Goal: Information Seeking & Learning: Learn about a topic

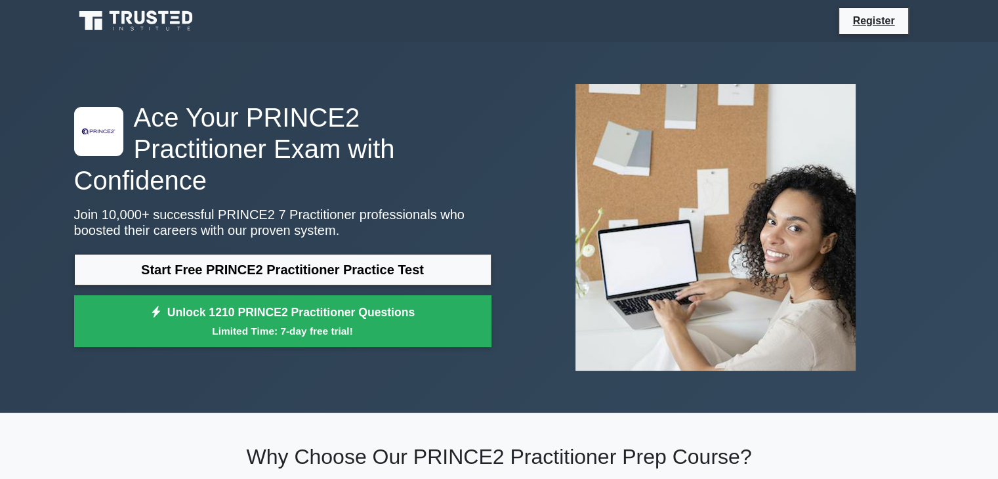
click at [345, 82] on div ".st0{fill-rule:evenodd;clip-rule:evenodd;fill:#000041;} .st1{fill-rule:evenodd;…" at bounding box center [499, 228] width 867 height 308
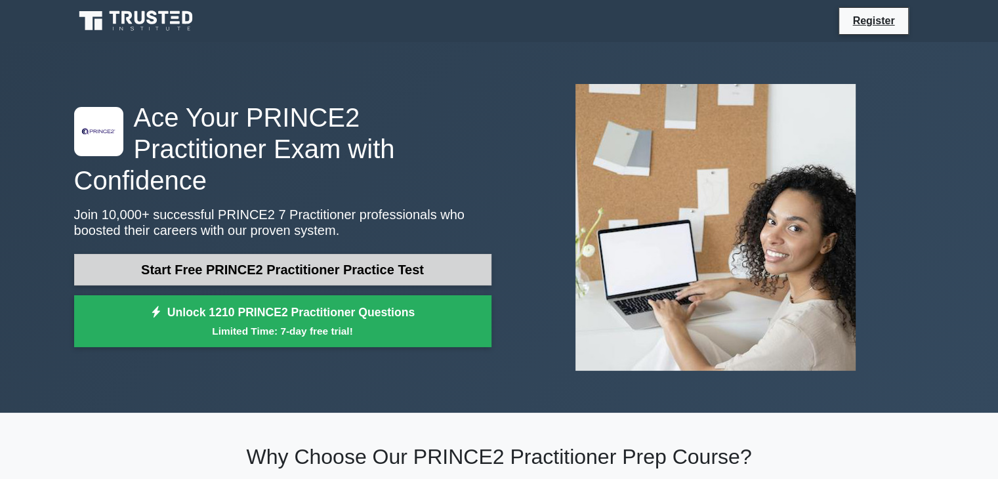
click at [236, 255] on link "Start Free PRINCE2 Practitioner Practice Test" at bounding box center [282, 270] width 417 height 32
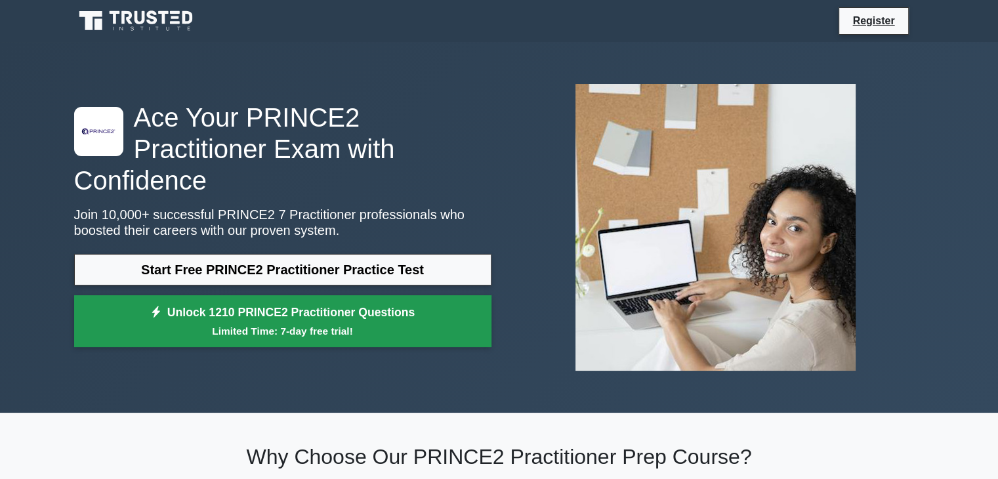
click at [270, 324] on small "Limited Time: 7-day free trial!" at bounding box center [283, 331] width 385 height 15
click at [259, 297] on link "Unlock 1210 PRINCE2 Practitioner Questions Limited Time: 7-day free trial!" at bounding box center [282, 321] width 417 height 53
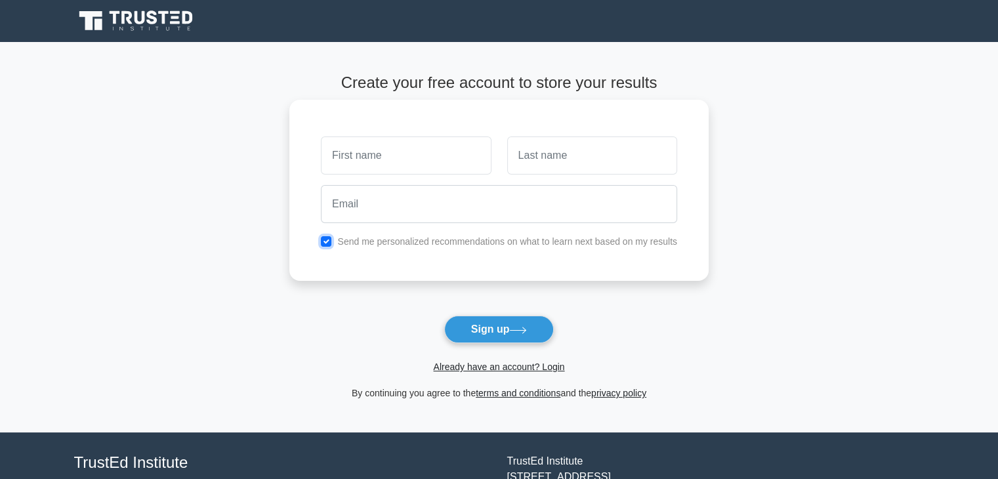
click at [324, 240] on input "checkbox" at bounding box center [326, 241] width 11 height 11
checkbox input "false"
click at [381, 152] on input "text" at bounding box center [406, 156] width 170 height 38
type input "Adi"
click at [554, 170] on input "text" at bounding box center [592, 156] width 170 height 38
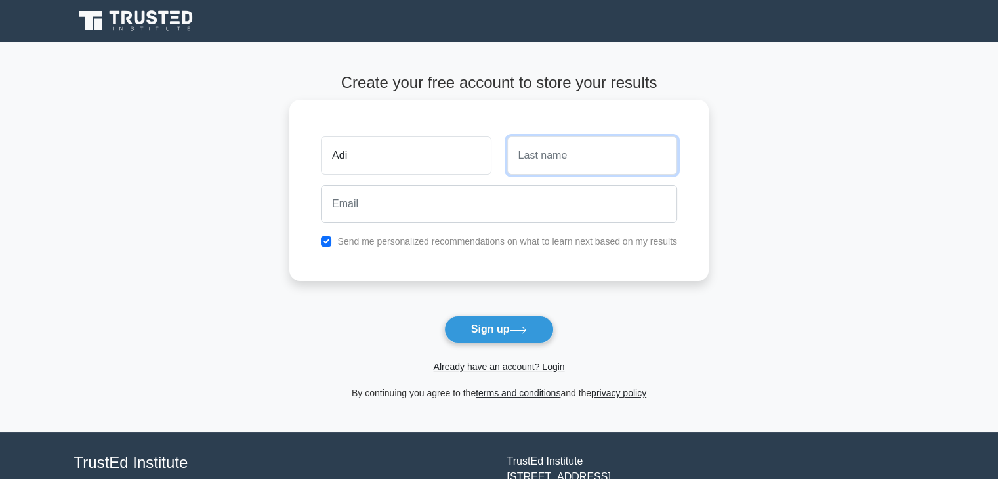
type input "V"
type input "Batla"
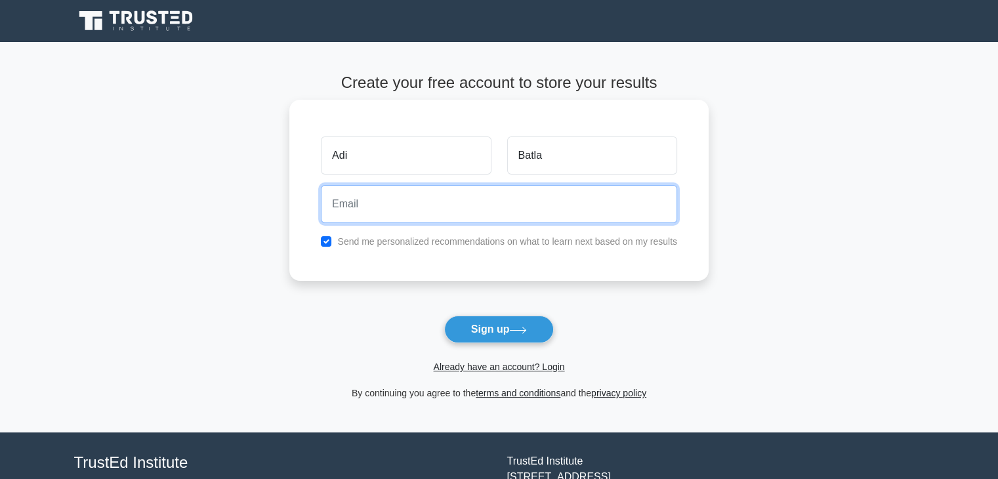
click at [477, 211] on input "email" at bounding box center [499, 204] width 356 height 38
paste input "banago7367@inupup.com"
type input "banago7367@inupup.com"
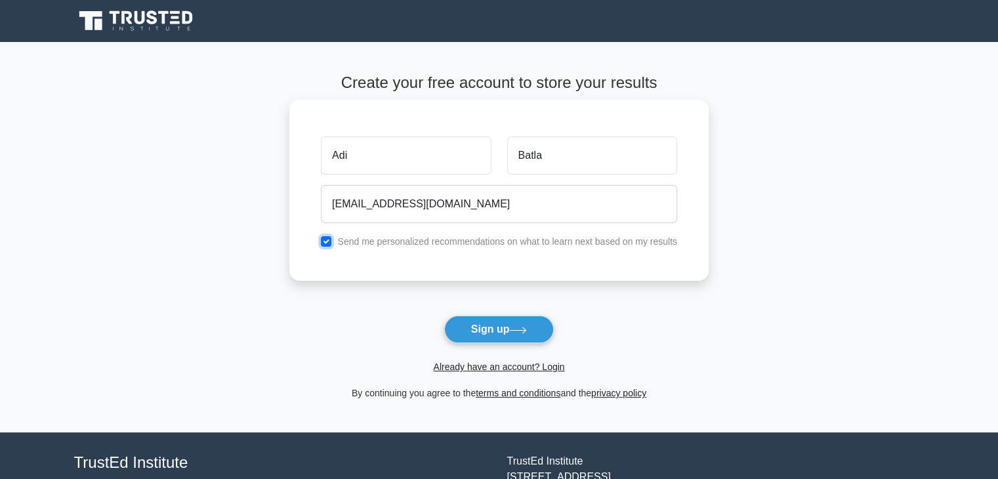
click at [324, 242] on input "checkbox" at bounding box center [326, 241] width 11 height 11
checkbox input "false"
click at [498, 332] on button "Sign up" at bounding box center [499, 330] width 110 height 28
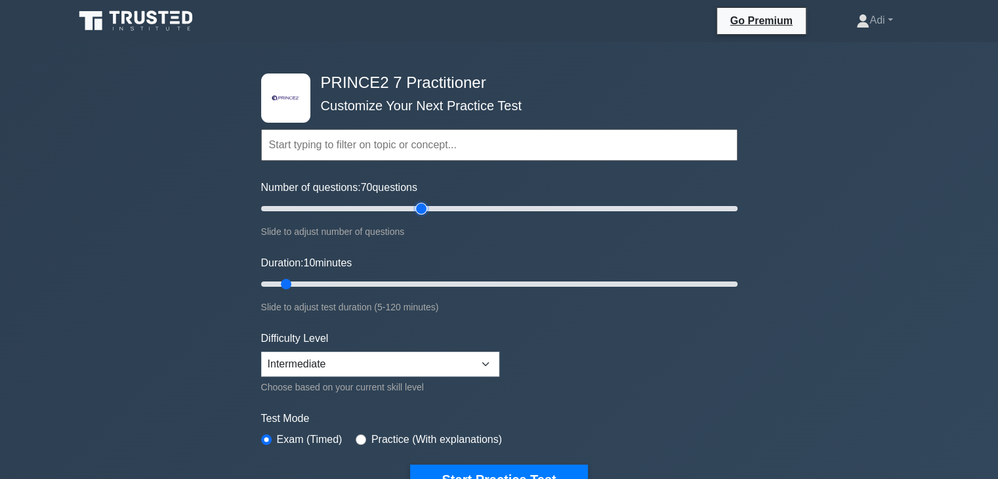
drag, startPoint x: 280, startPoint y: 209, endPoint x: 425, endPoint y: 219, distance: 145.4
type input "70"
click at [425, 217] on input "Number of questions: 70 questions" at bounding box center [499, 209] width 477 height 16
drag, startPoint x: 283, startPoint y: 284, endPoint x: 782, endPoint y: 287, distance: 499.6
type input "120"
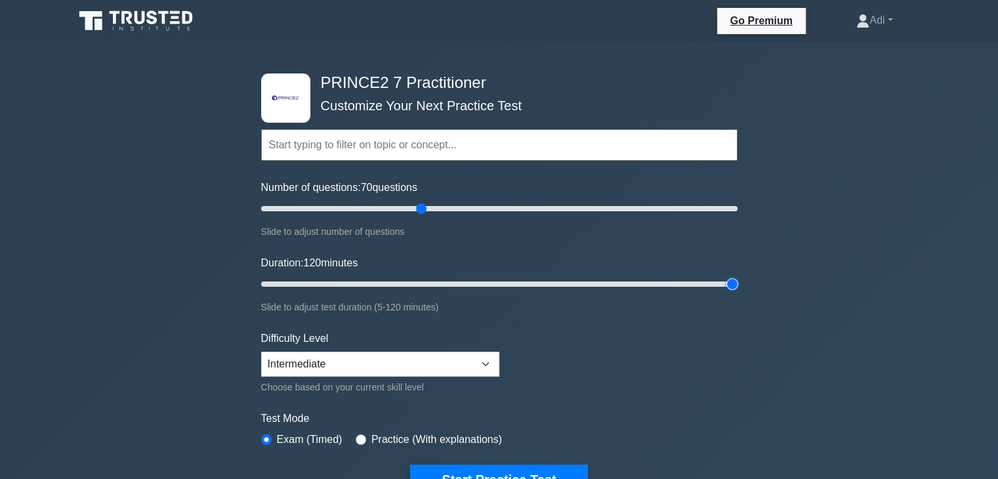
click at [738, 287] on input "Duration: 120 minutes" at bounding box center [499, 284] width 477 height 16
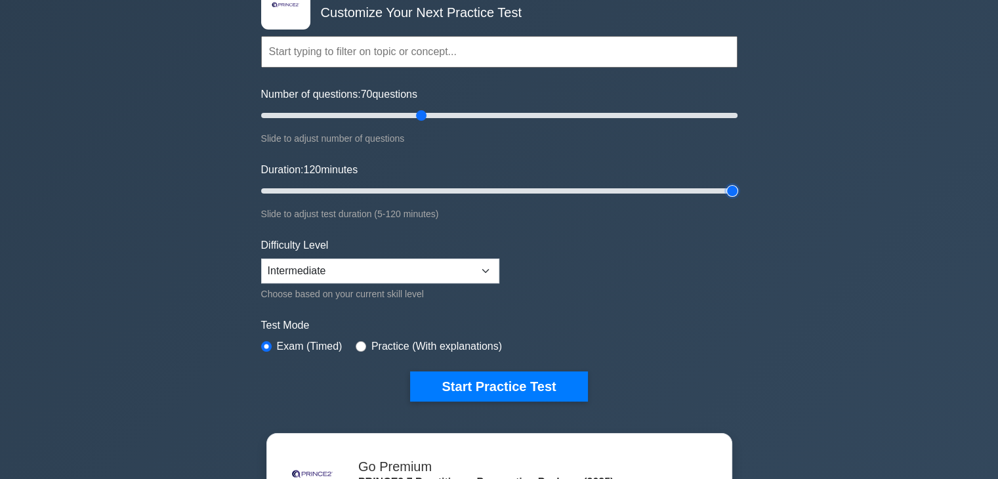
scroll to position [131, 0]
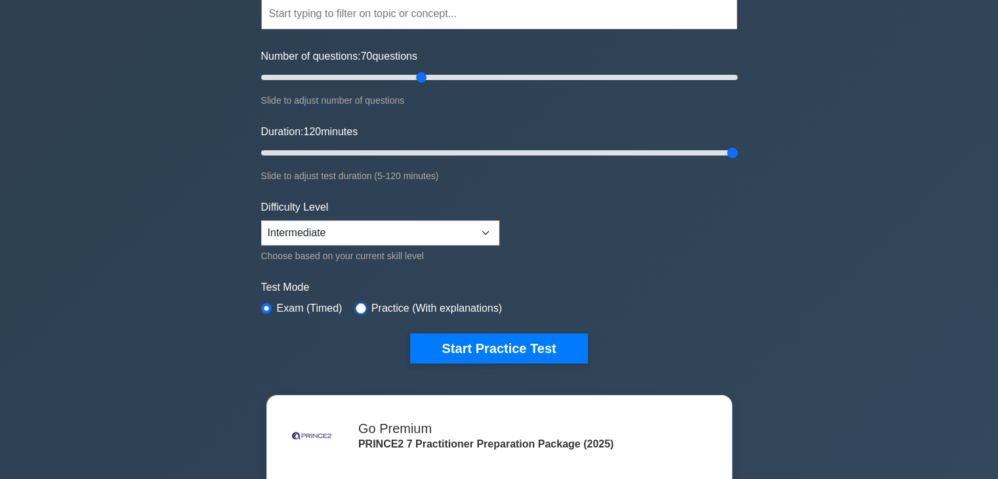
click at [356, 304] on input "radio" at bounding box center [361, 308] width 11 height 11
radio input "true"
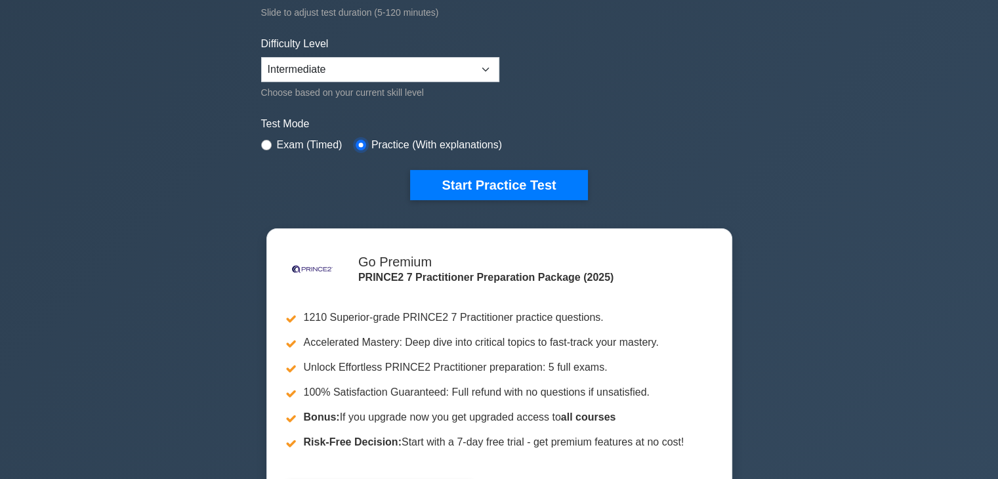
scroll to position [328, 0]
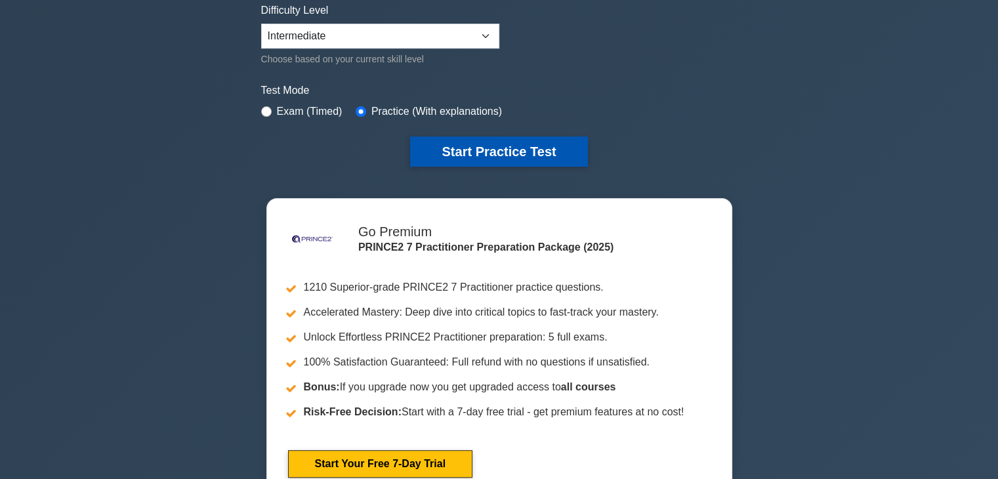
click at [477, 154] on button "Start Practice Test" at bounding box center [498, 152] width 177 height 30
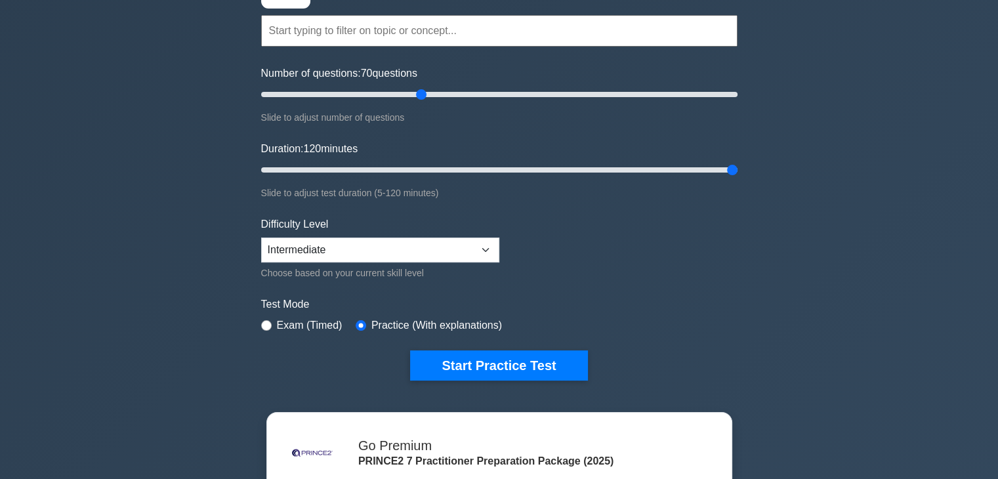
scroll to position [131, 0]
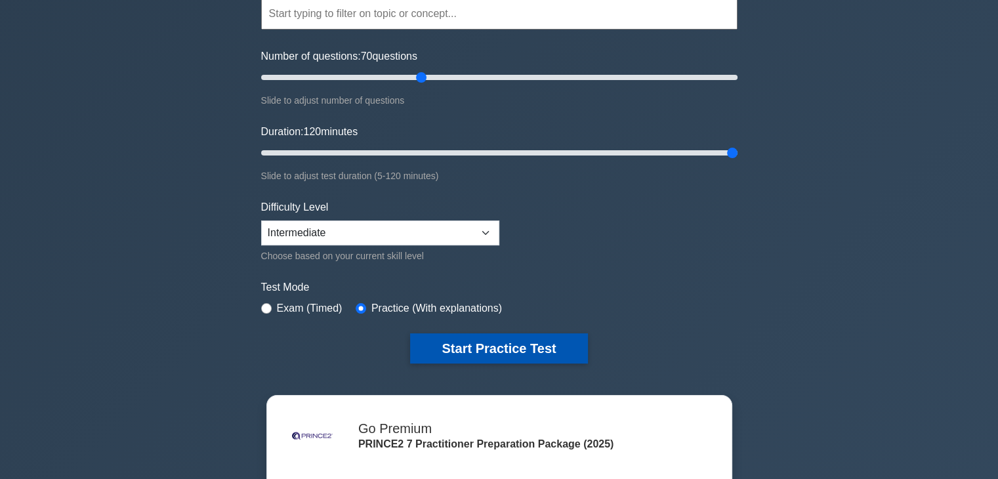
click at [484, 345] on button "Start Practice Test" at bounding box center [498, 348] width 177 height 30
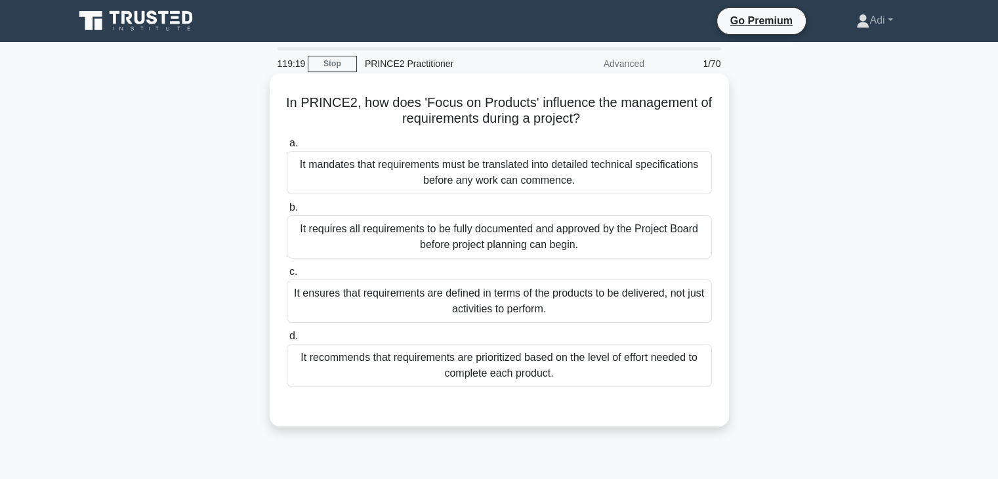
click at [436, 169] on div "It mandates that requirements must be translated into detailed technical specif…" at bounding box center [499, 172] width 425 height 43
click at [287, 148] on input "a. It mandates that requirements must be translated into detailed technical spe…" at bounding box center [287, 143] width 0 height 9
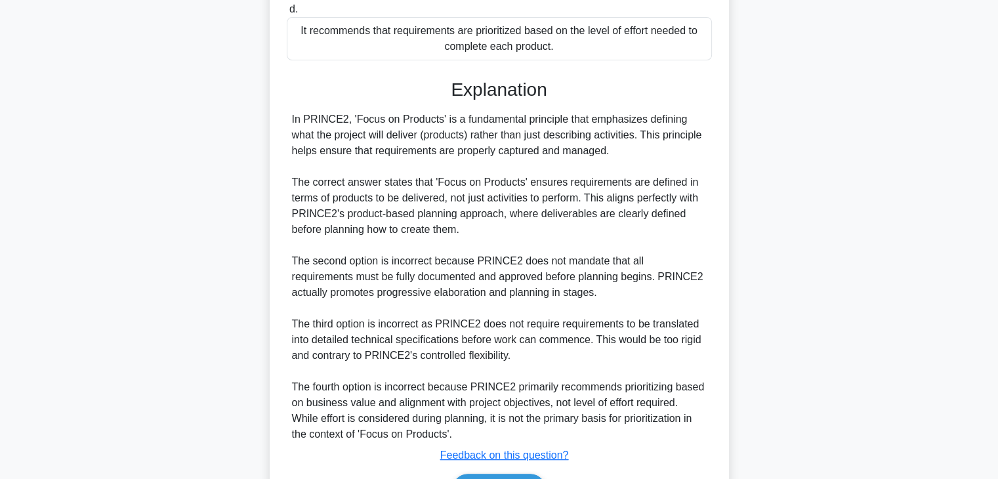
scroll to position [410, 0]
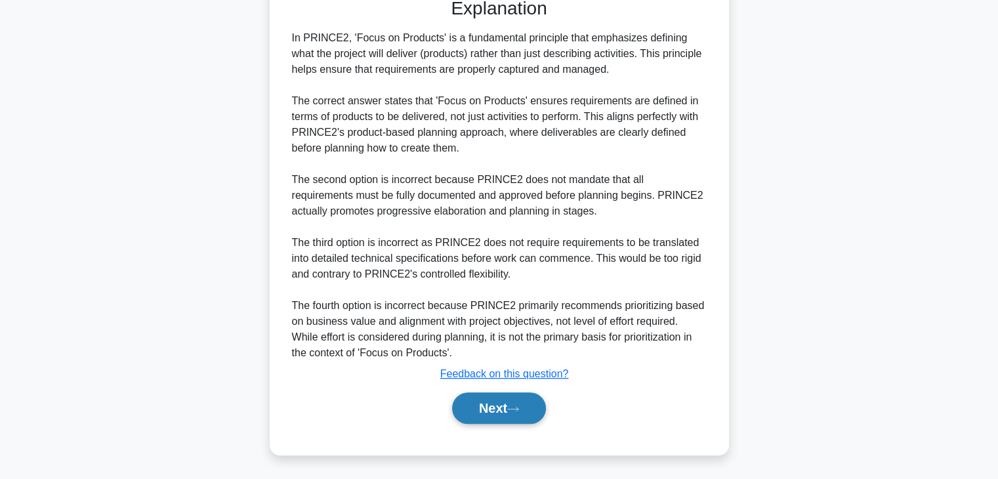
click at [481, 416] on button "Next" at bounding box center [499, 409] width 94 height 32
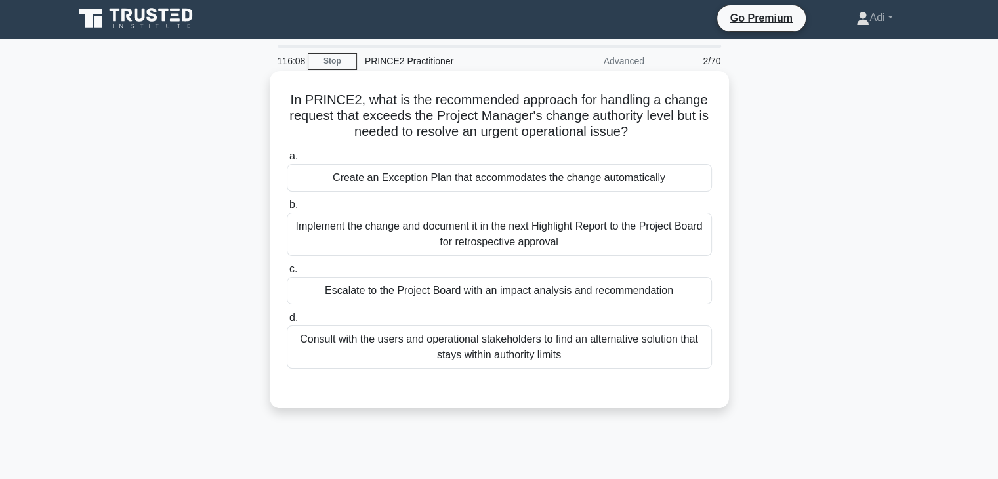
scroll to position [0, 0]
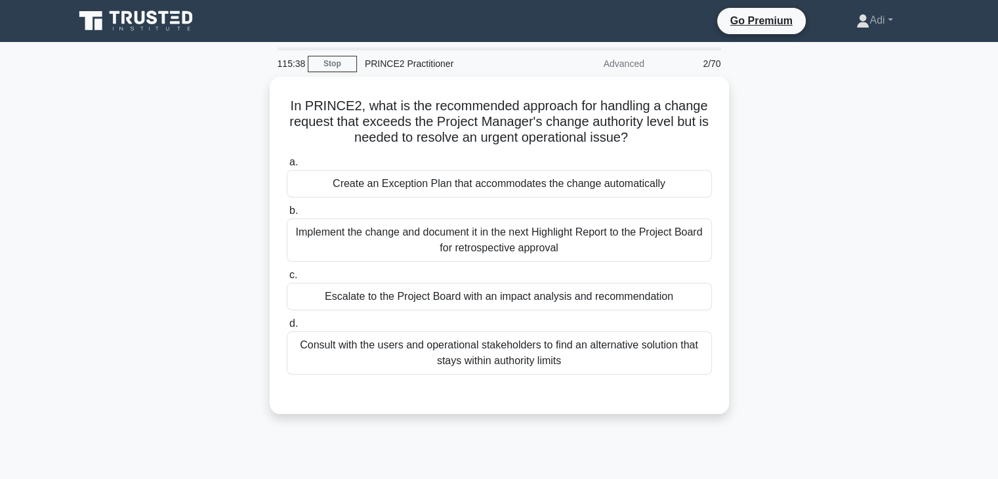
drag, startPoint x: 300, startPoint y: 64, endPoint x: 274, endPoint y: 64, distance: 25.6
click at [274, 64] on div "115:38" at bounding box center [289, 64] width 38 height 26
drag, startPoint x: 299, startPoint y: 66, endPoint x: 282, endPoint y: 66, distance: 17.1
click at [282, 66] on div "115:36" at bounding box center [289, 64] width 38 height 26
click at [333, 65] on link "Stop" at bounding box center [332, 64] width 49 height 16
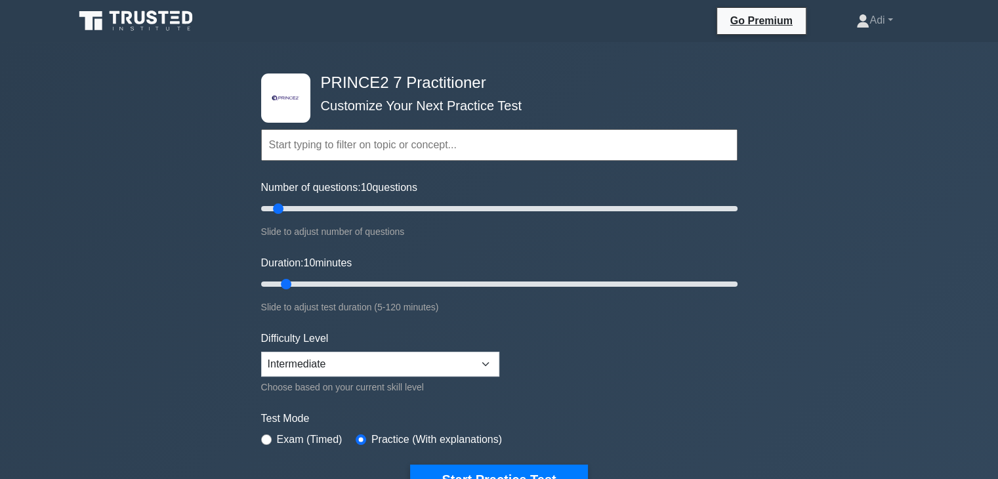
click at [316, 148] on input "text" at bounding box center [499, 145] width 477 height 32
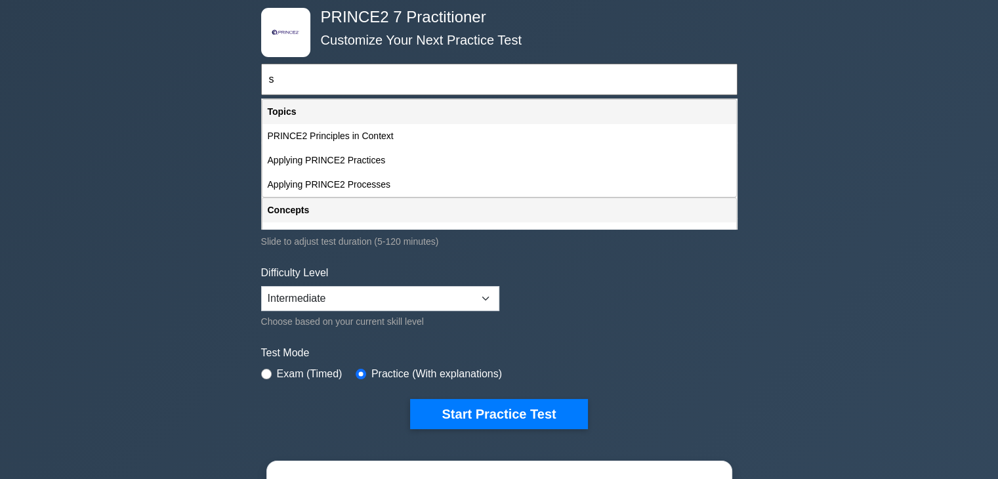
type input "s"
click at [99, 108] on div ".st0{fill-rule:evenodd;clip-rule:evenodd;fill:#000041;} .st1{fill-rule:evenodd;…" at bounding box center [499, 377] width 998 height 802
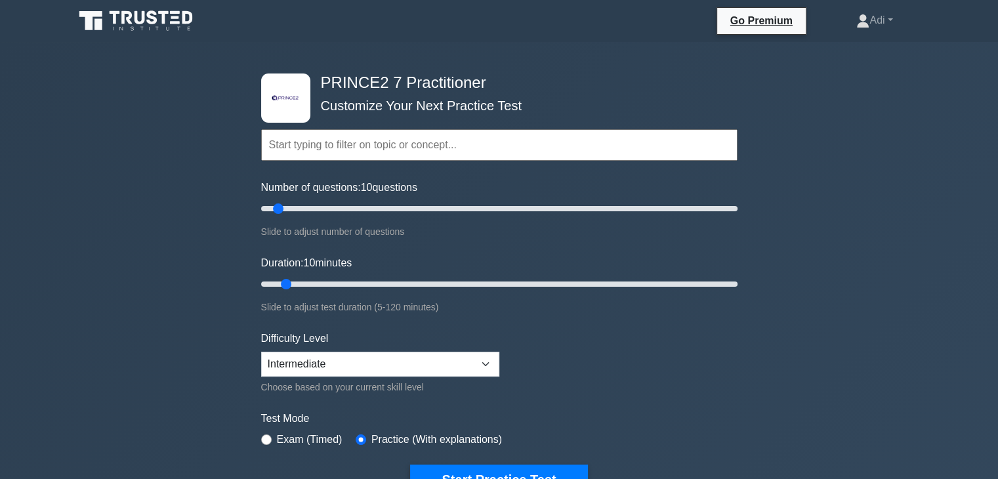
click at [384, 150] on input "text" at bounding box center [499, 145] width 477 height 32
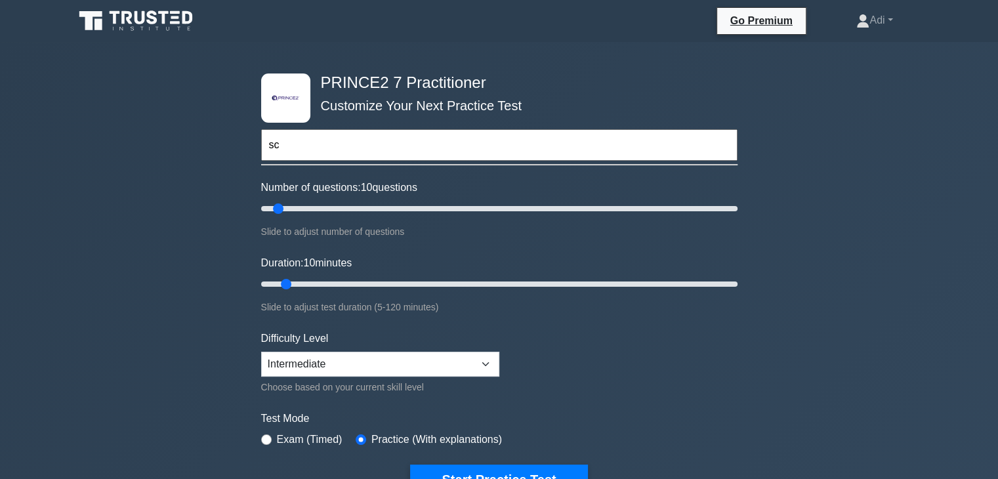
type input "s"
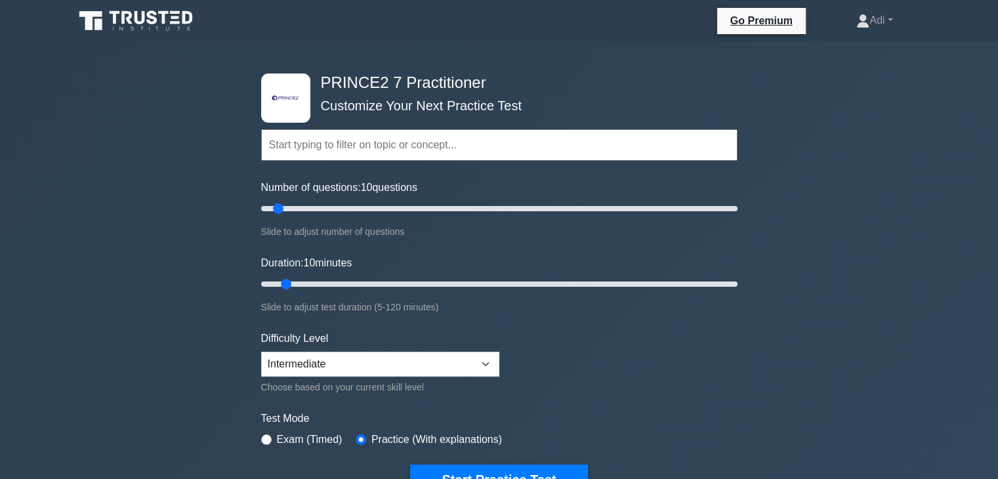
click at [384, 150] on input "text" at bounding box center [499, 145] width 477 height 32
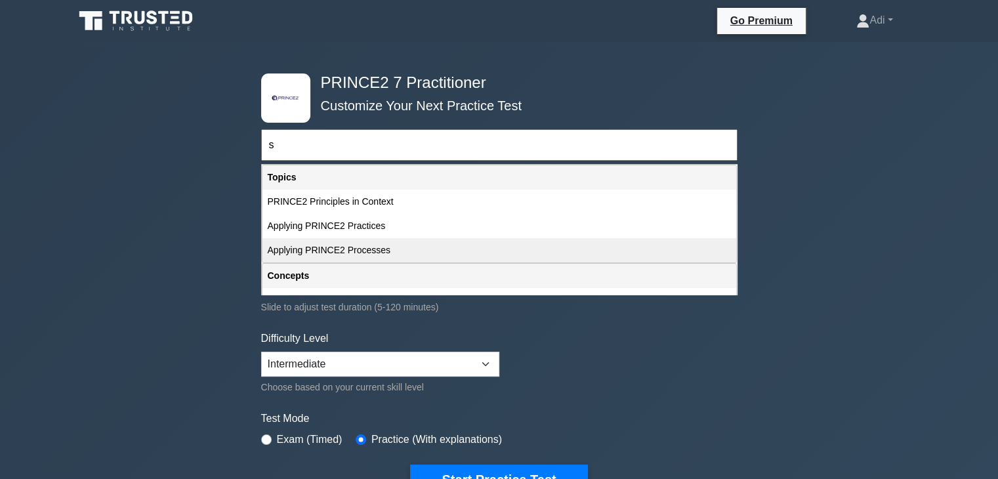
click at [349, 247] on div "Applying PRINCE2 Processes" at bounding box center [500, 250] width 474 height 24
type input "Applying PRINCE2 Processes"
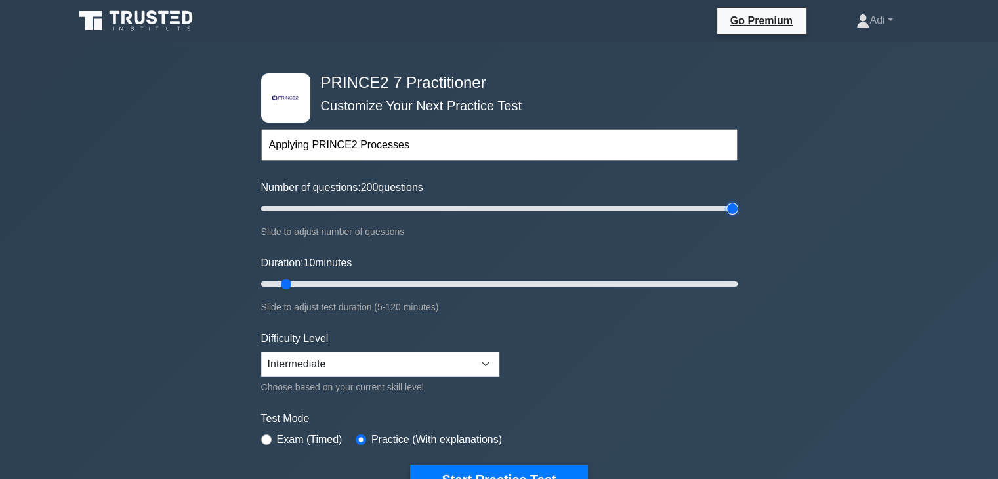
drag, startPoint x: 278, startPoint y: 208, endPoint x: 995, endPoint y: 346, distance: 729.3
type input "200"
click at [738, 217] on input "Number of questions: 200 questions" at bounding box center [499, 209] width 477 height 16
drag, startPoint x: 286, startPoint y: 284, endPoint x: 998, endPoint y: 284, distance: 712.2
type input "120"
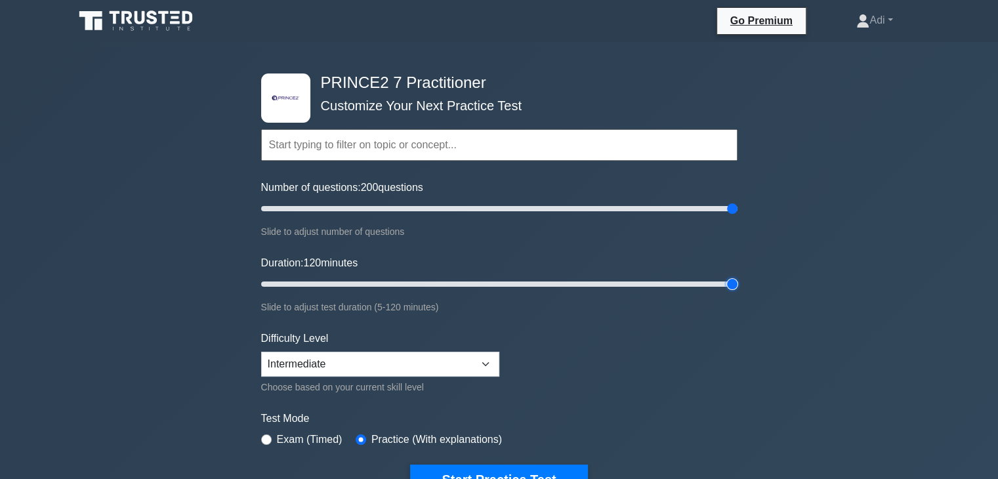
click at [738, 284] on input "Duration: 120 minutes" at bounding box center [499, 284] width 477 height 16
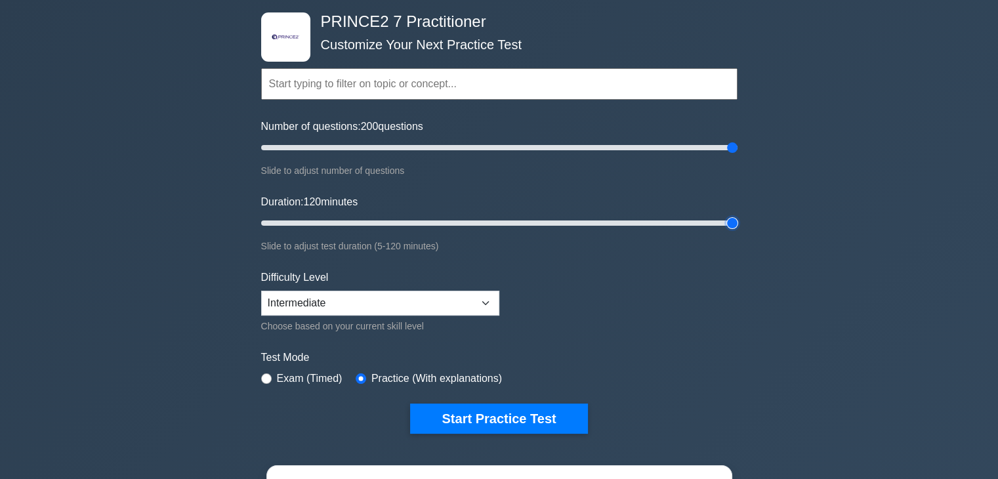
scroll to position [131, 0]
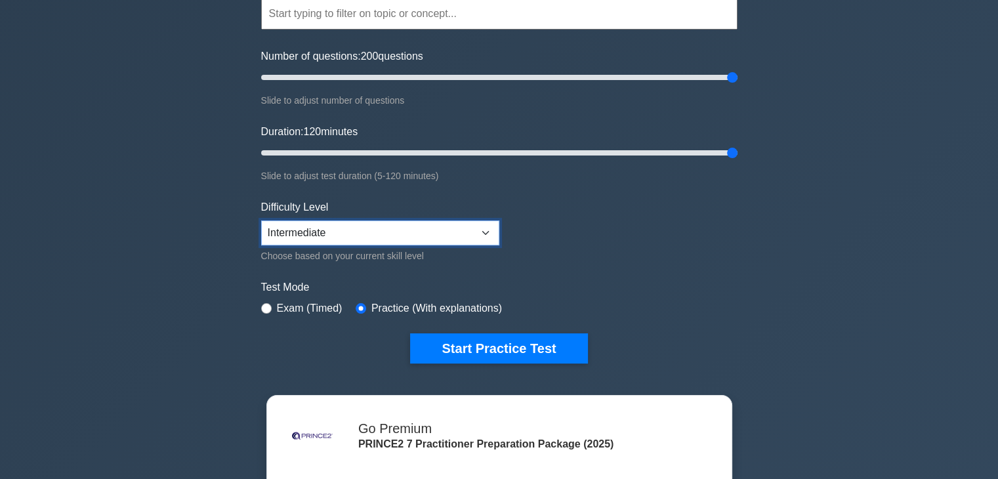
click at [402, 228] on select "Beginner Intermediate Expert" at bounding box center [380, 233] width 238 height 25
select select "expert"
click at [261, 221] on select "Beginner Intermediate Expert" at bounding box center [380, 233] width 238 height 25
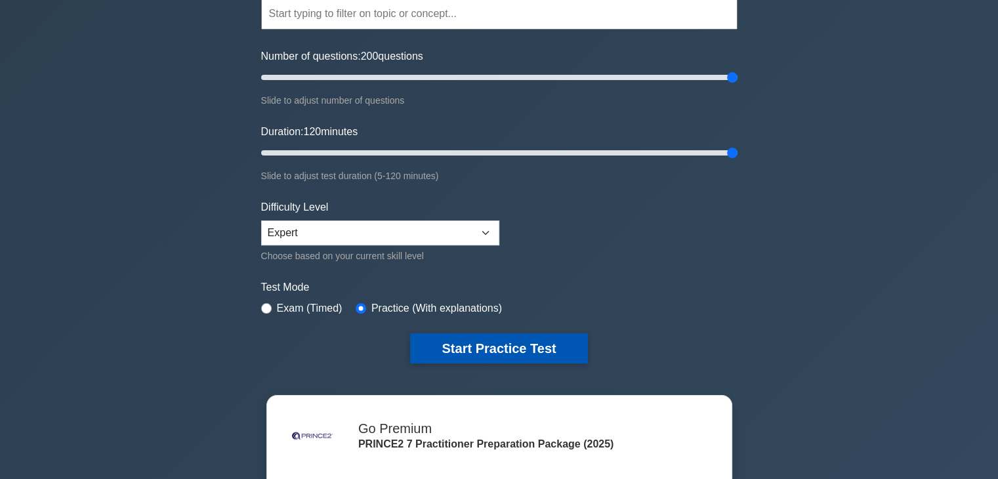
click at [503, 354] on button "Start Practice Test" at bounding box center [498, 348] width 177 height 30
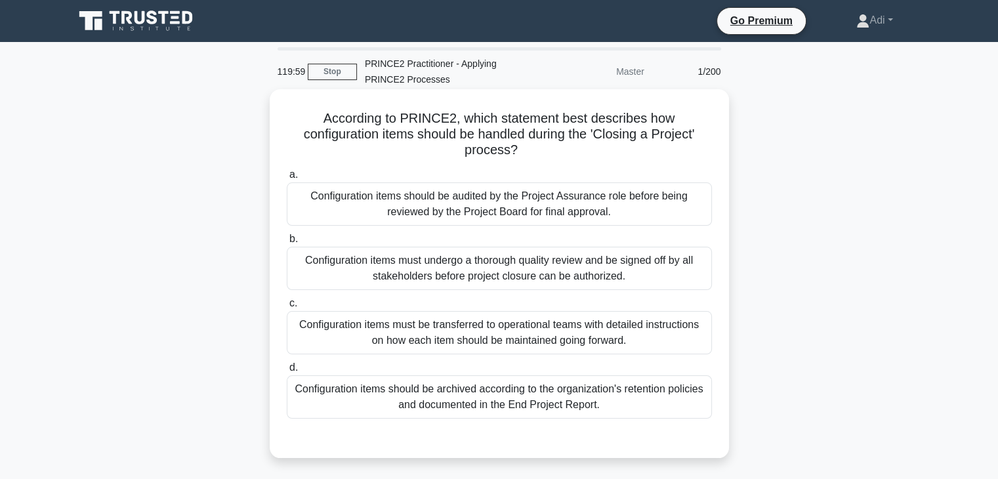
scroll to position [66, 0]
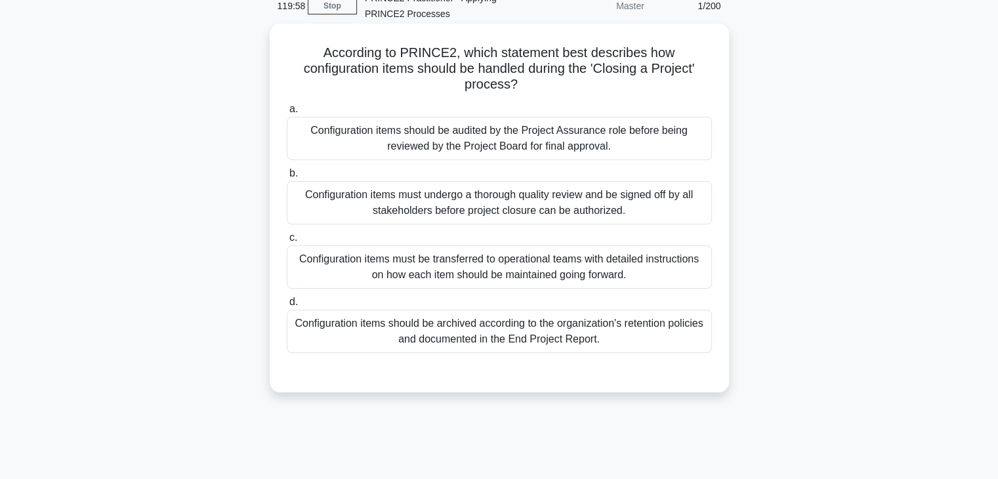
click at [461, 312] on div "Configuration items should be archived according to the organization's retentio…" at bounding box center [499, 331] width 425 height 43
click at [287, 307] on input "d. Configuration items should be archived according to the organization's reten…" at bounding box center [287, 302] width 0 height 9
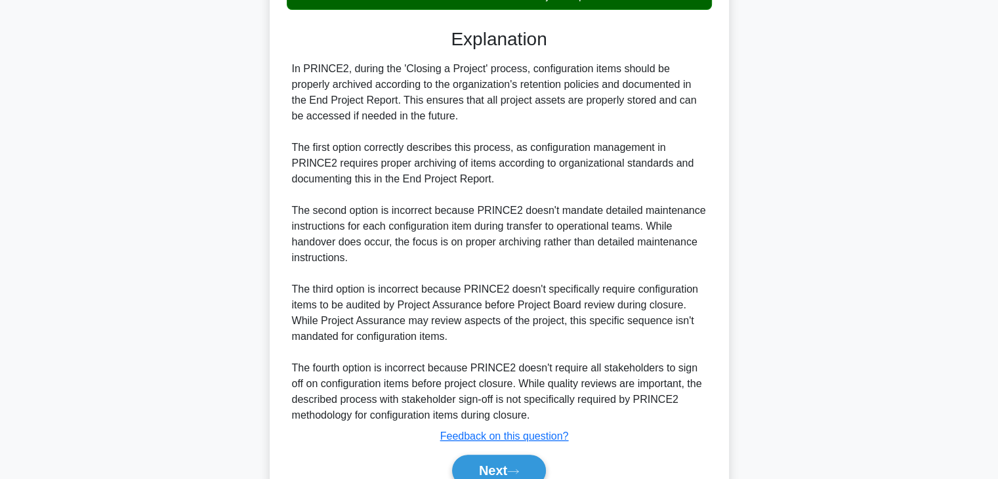
scroll to position [471, 0]
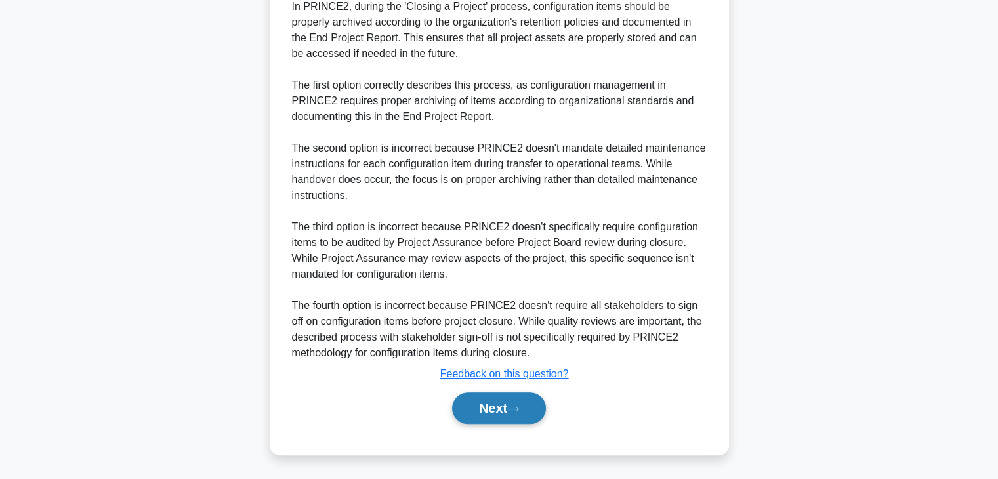
click at [498, 413] on button "Next" at bounding box center [499, 409] width 94 height 32
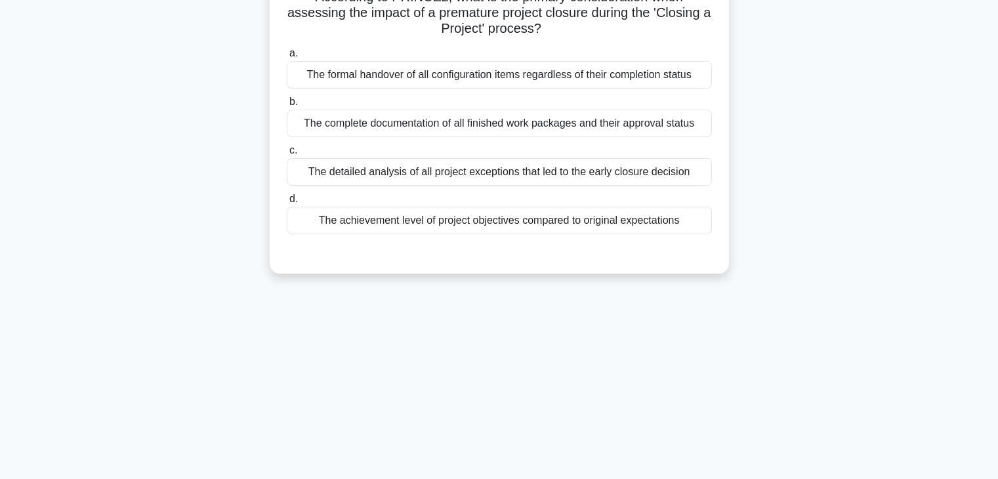
scroll to position [230, 0]
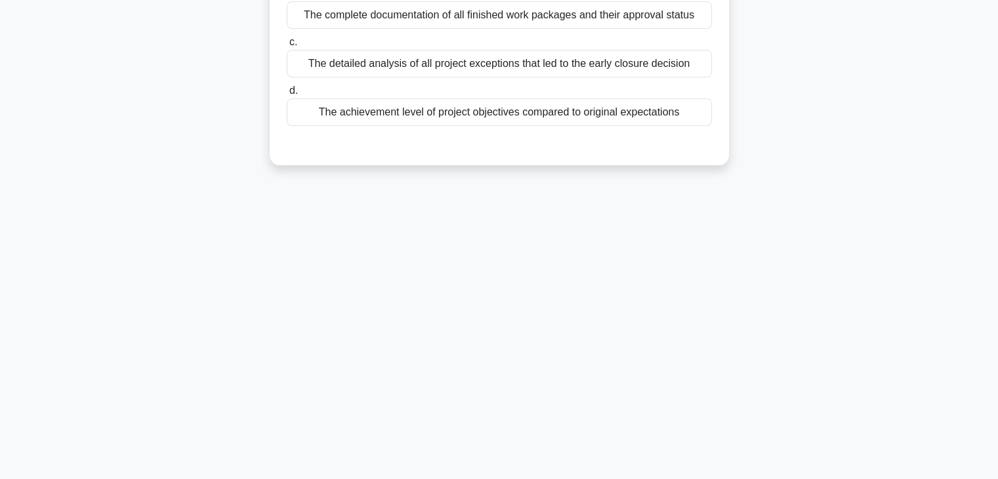
click at [420, 99] on div "The achievement level of project objectives compared to original expectations" at bounding box center [499, 112] width 425 height 28
click at [287, 95] on input "d. The achievement level of project objectives compared to original expectations" at bounding box center [287, 91] width 0 height 9
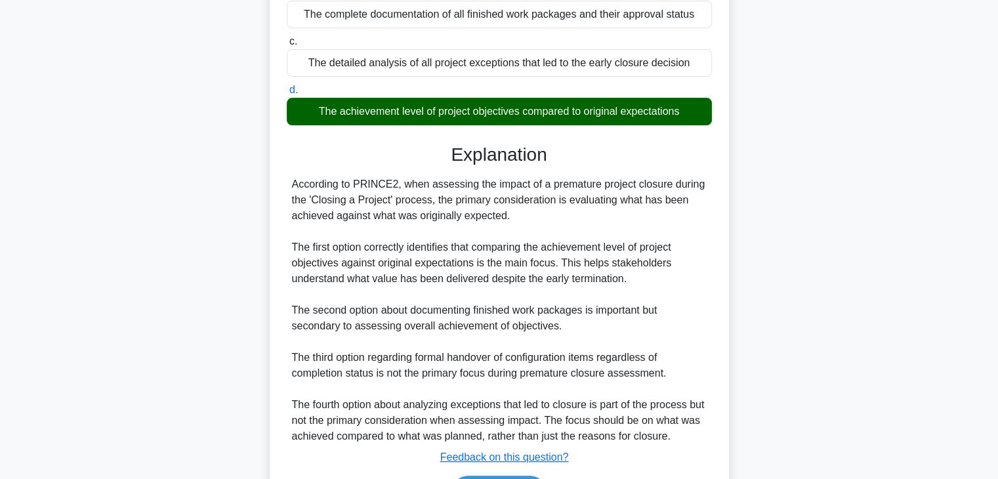
click at [415, 117] on div "The achievement level of project objectives compared to original expectations" at bounding box center [499, 112] width 425 height 28
click at [287, 95] on input "d. The achievement level of project objectives compared to original expectations" at bounding box center [287, 90] width 0 height 9
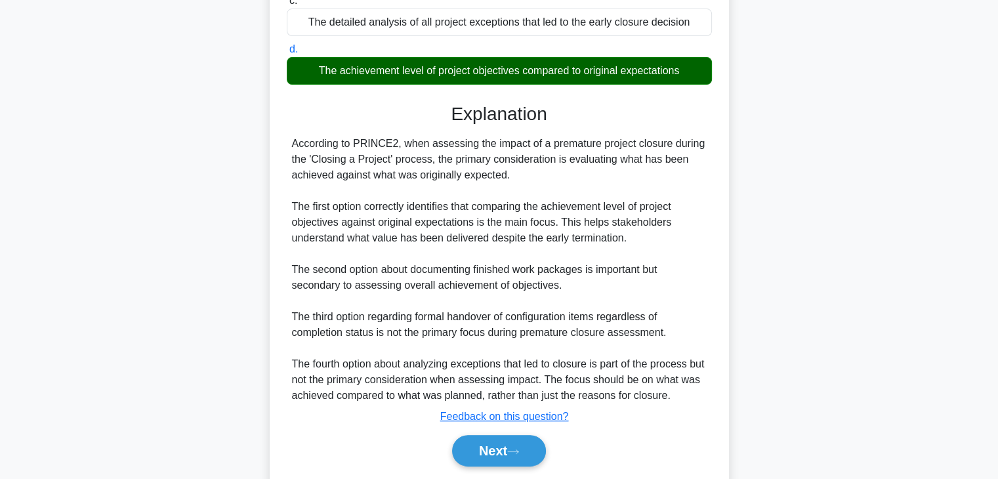
scroll to position [314, 0]
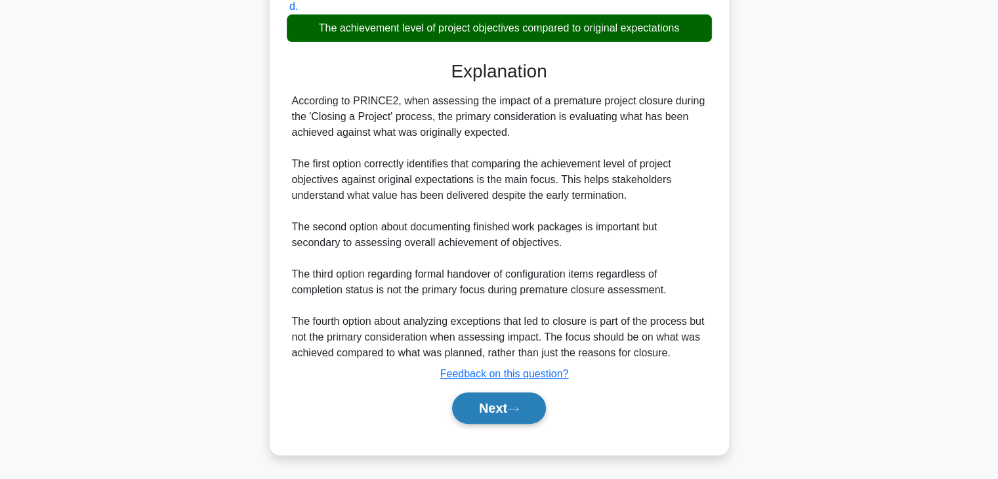
click at [479, 402] on button "Next" at bounding box center [499, 409] width 94 height 32
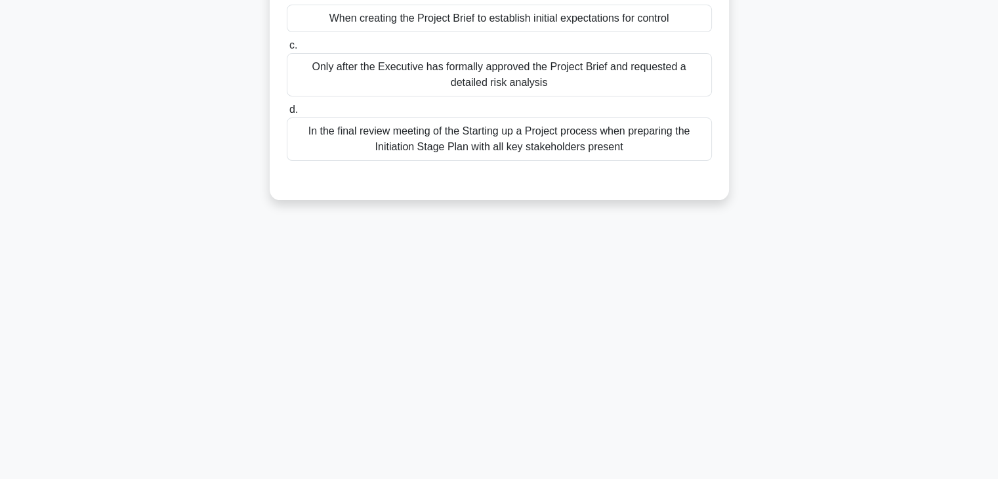
scroll to position [0, 0]
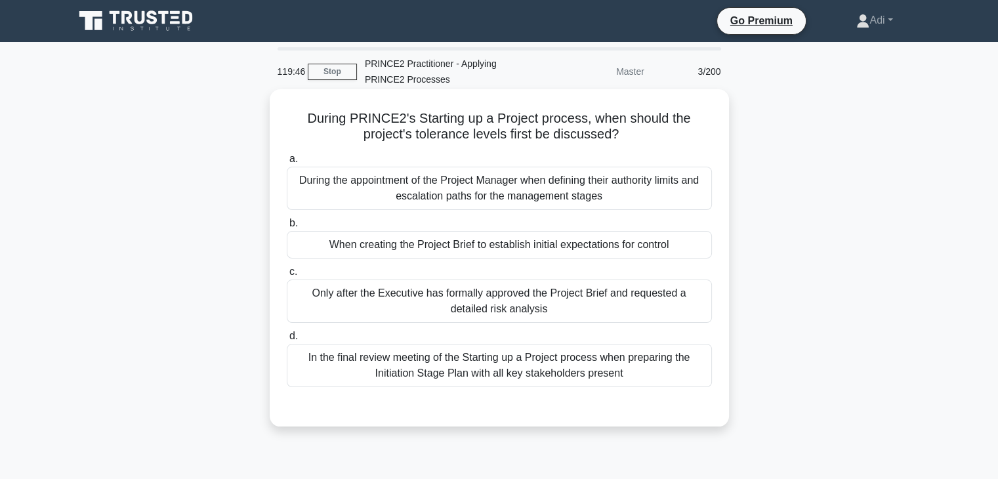
click at [420, 189] on div "During the appointment of the Project Manager when defining their authority lim…" at bounding box center [499, 188] width 425 height 43
click at [287, 163] on input "a. During the appointment of the Project Manager when defining their authority …" at bounding box center [287, 159] width 0 height 9
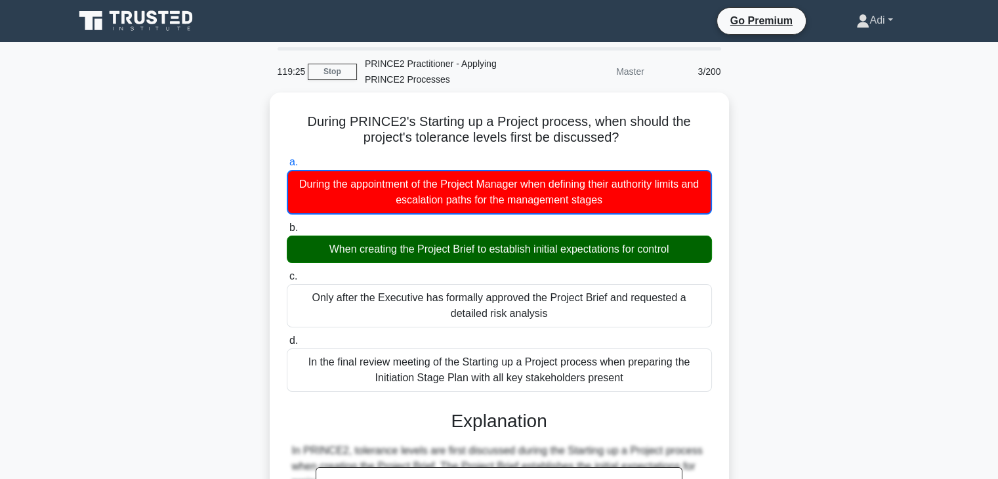
click at [867, 22] on link "Adi" at bounding box center [874, 20] width 99 height 26
